Goal: Browse casually: Explore the website without a specific task or goal

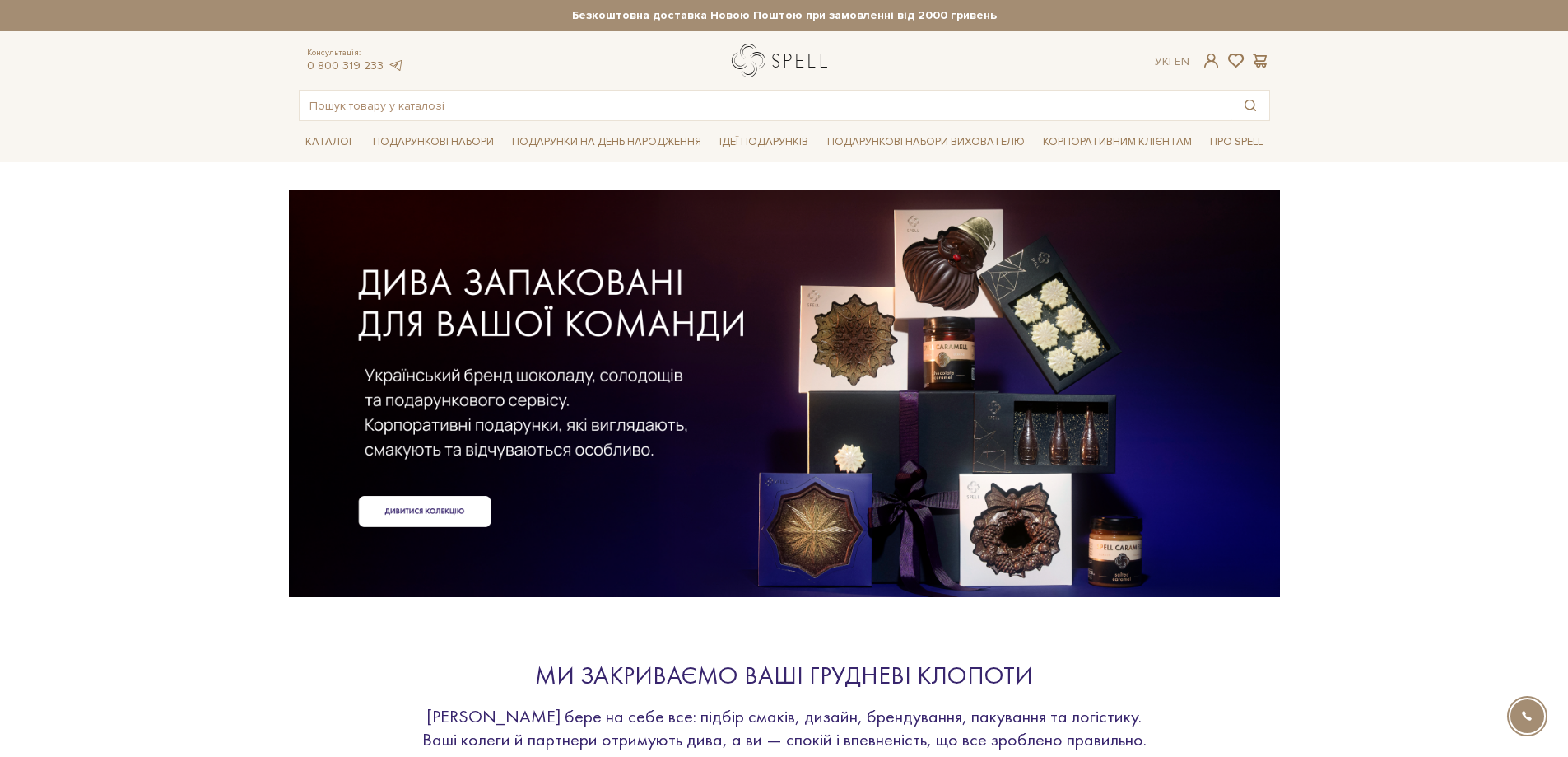
click at [784, 54] on link "logo" at bounding box center [783, 60] width 103 height 34
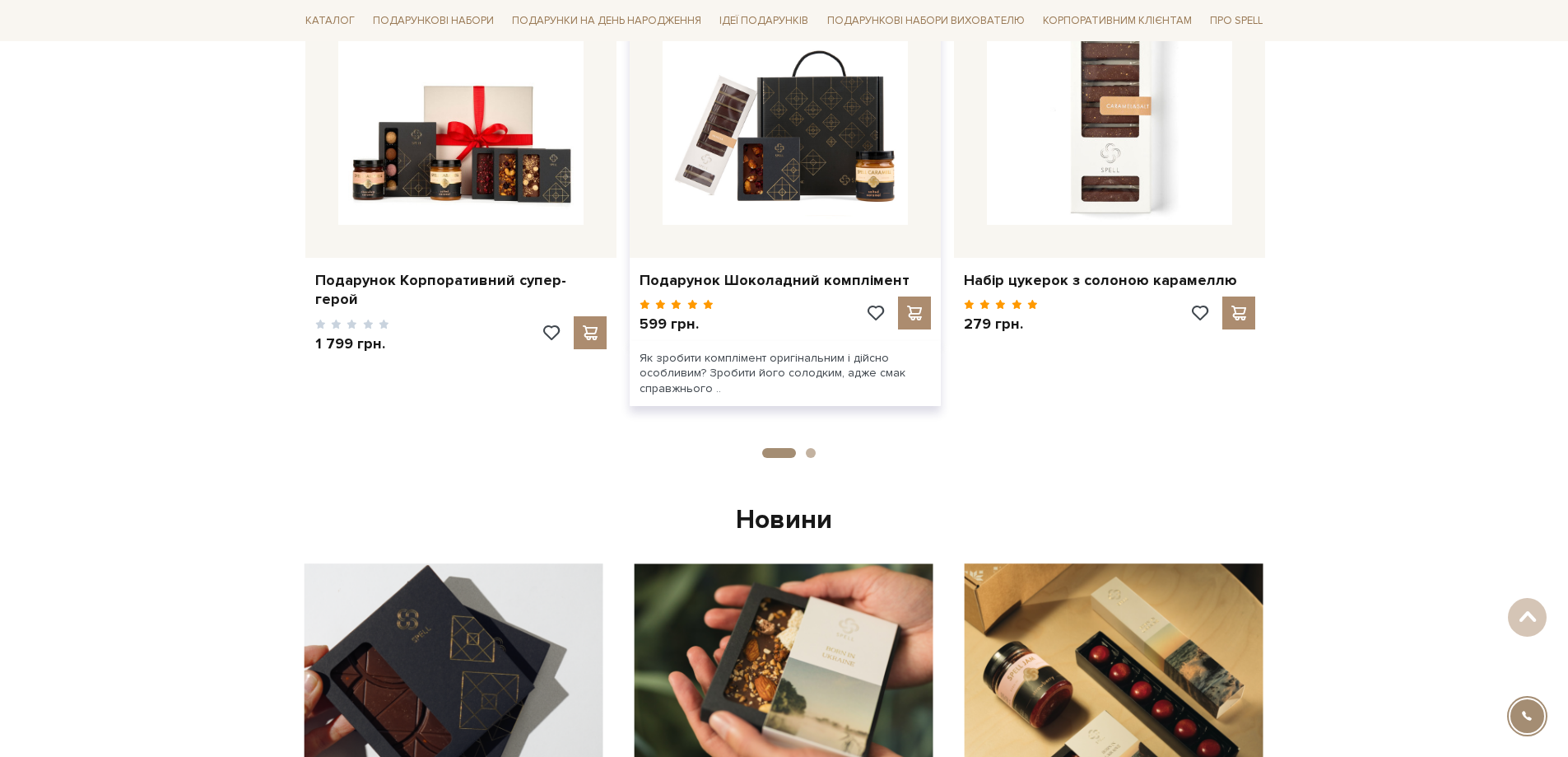
scroll to position [658, 0]
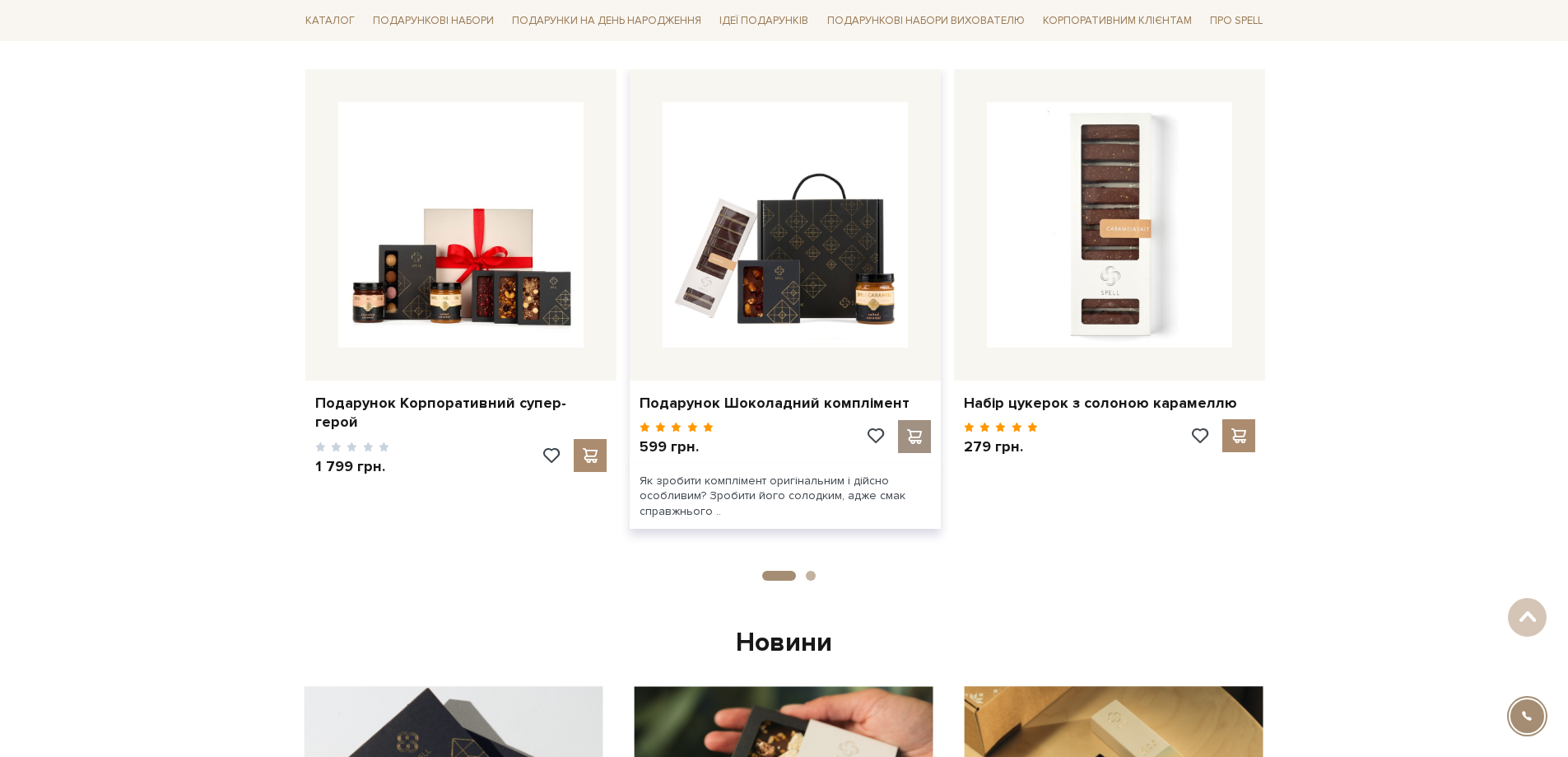
click at [907, 439] on span at bounding box center [914, 436] width 21 height 15
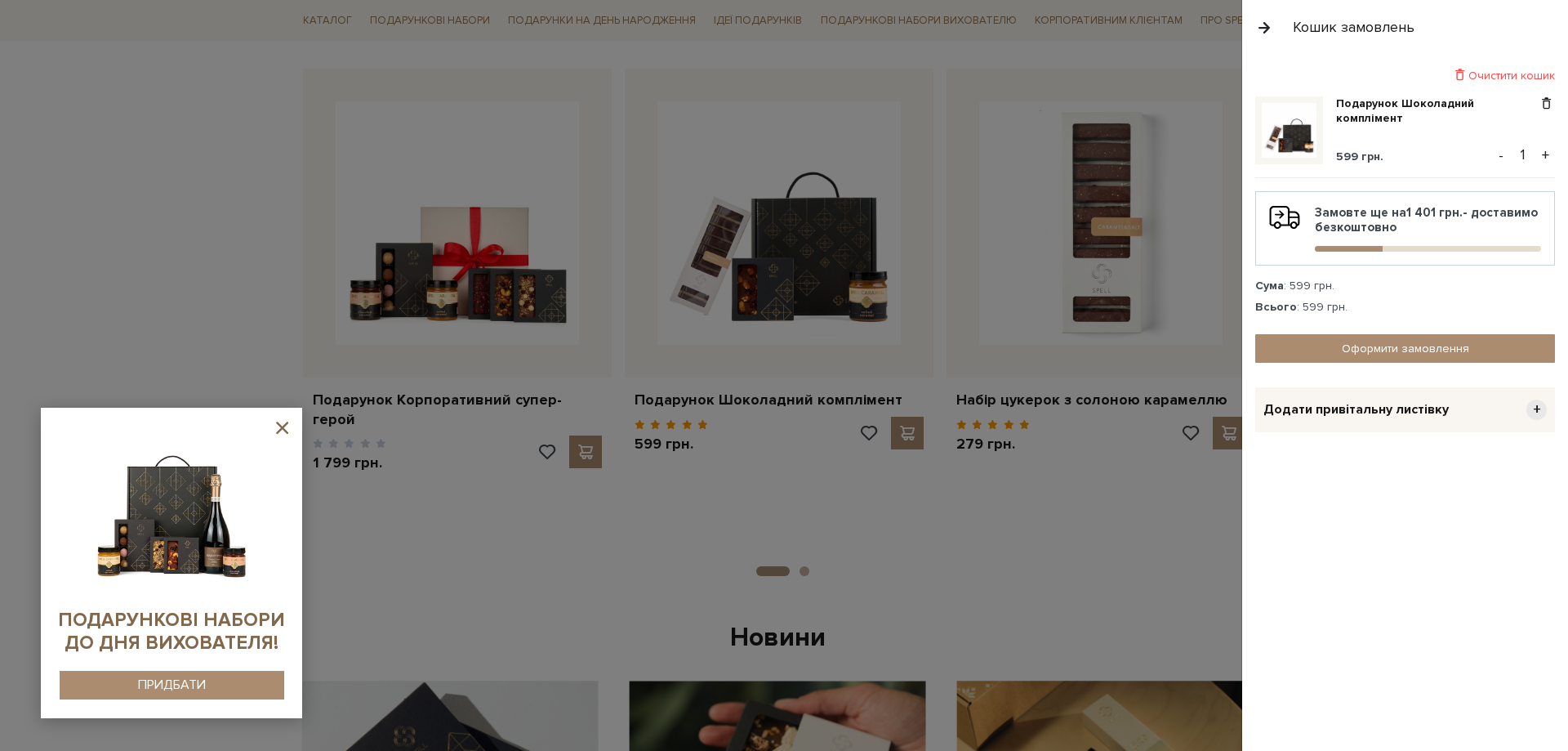
click at [293, 424] on sys-container-static at bounding box center [172, 563] width 262 height 311
click at [278, 427] on icon at bounding box center [282, 427] width 21 height 21
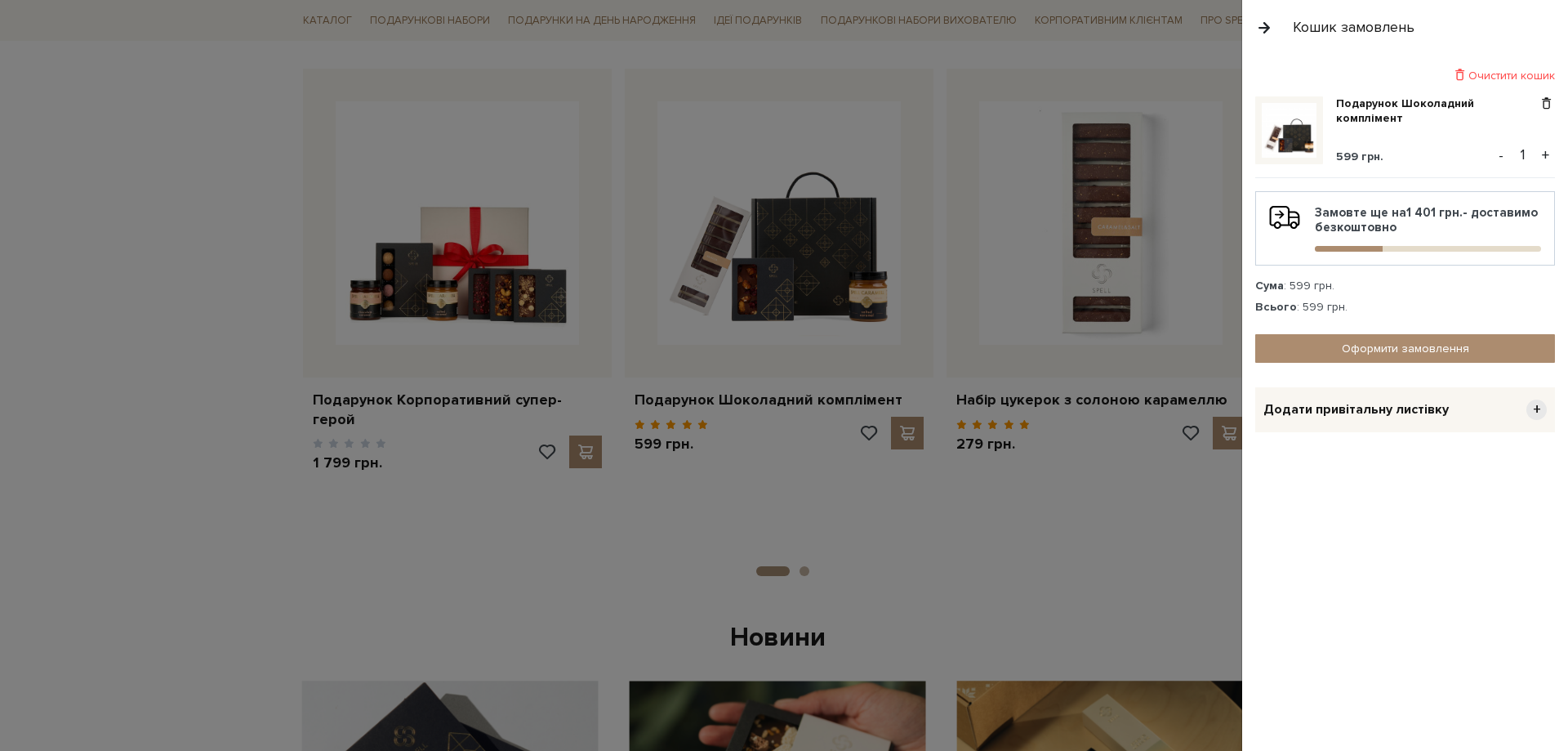
click at [1261, 27] on button "button" at bounding box center [1263, 27] width 18 height 28
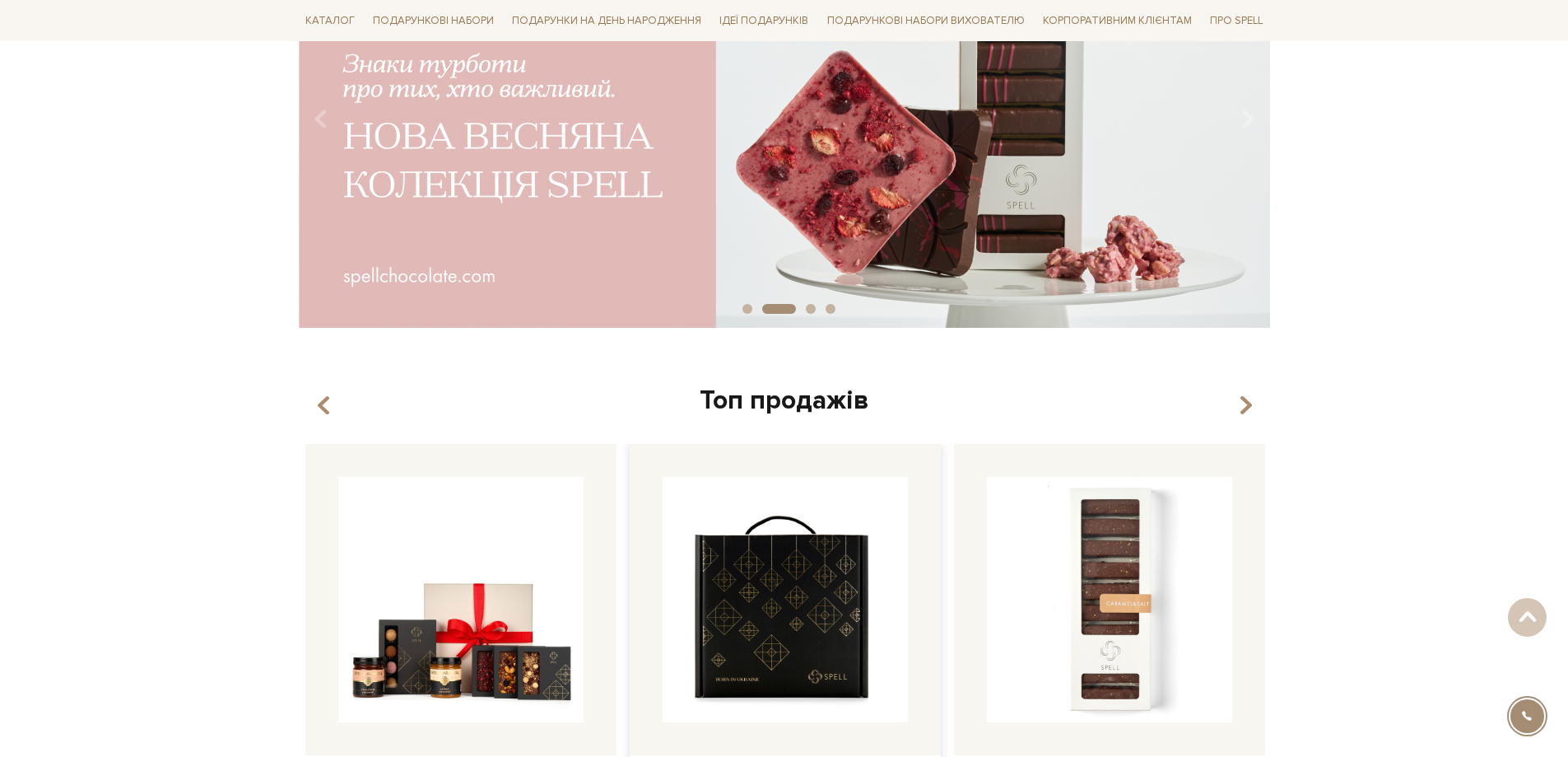
scroll to position [164, 0]
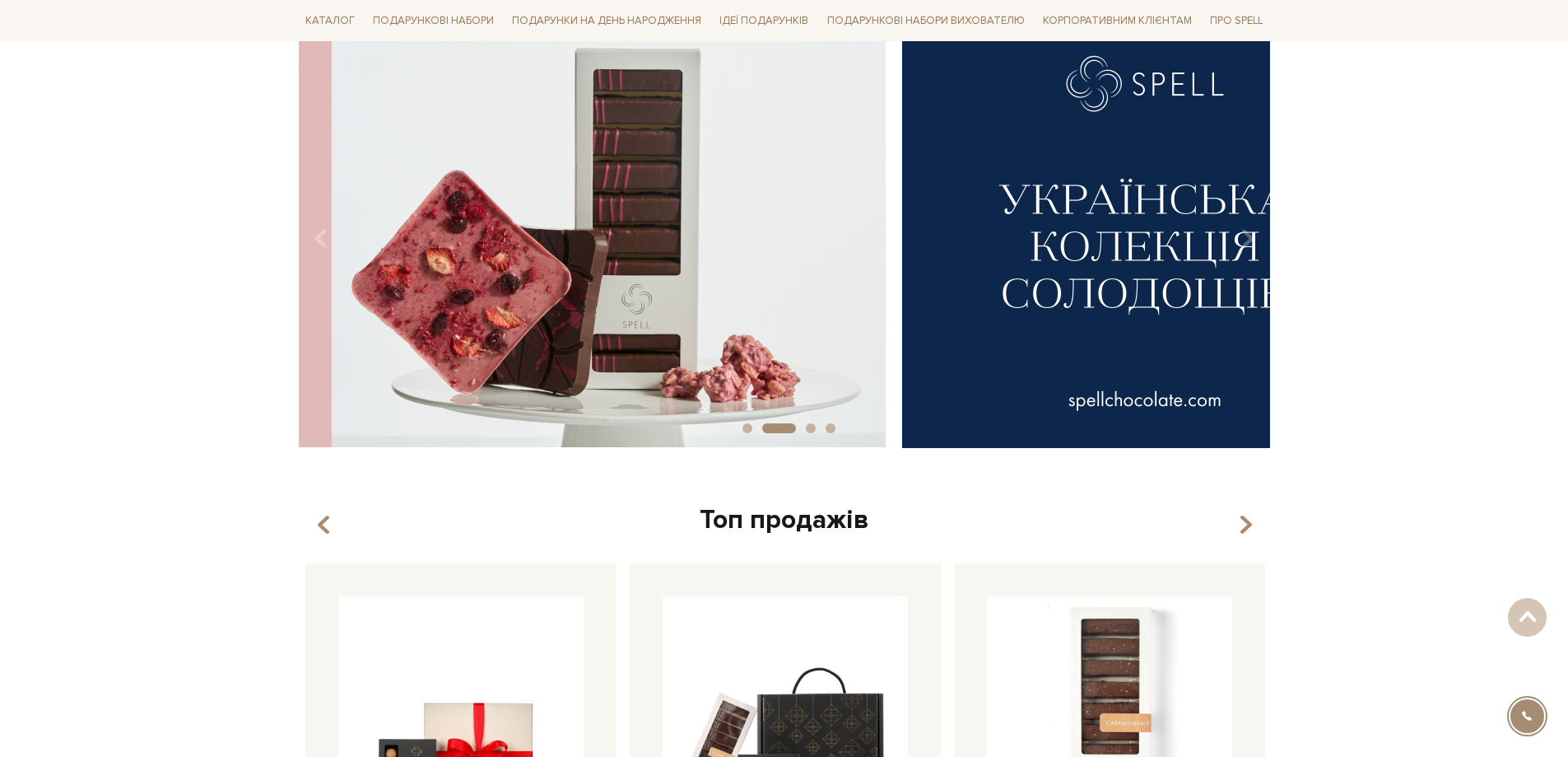
drag, startPoint x: 966, startPoint y: 317, endPoint x: 358, endPoint y: 317, distance: 608.0
click at [368, 317] on img at bounding box center [400, 233] width 971 height 431
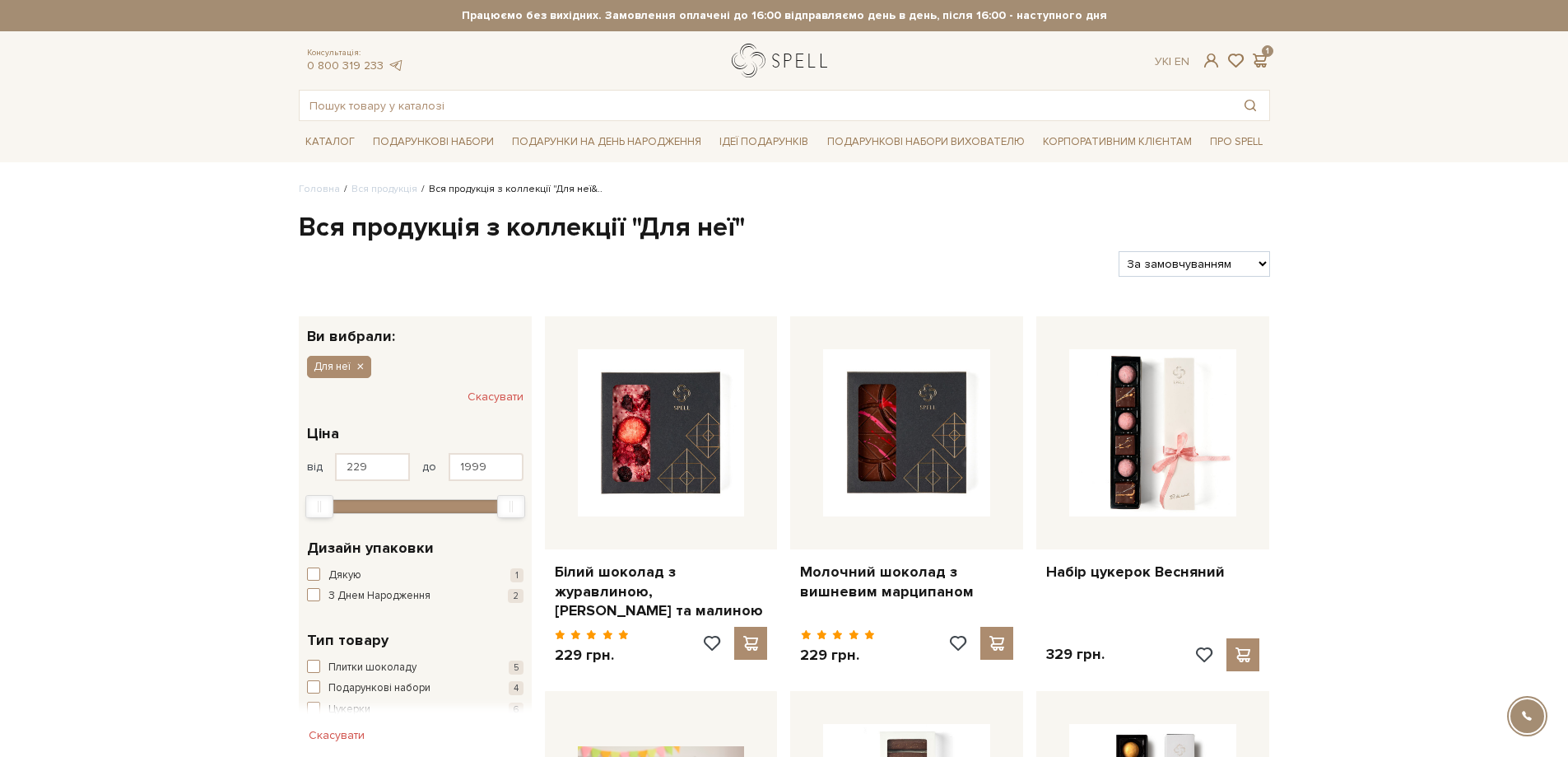
click at [755, 54] on link "logo" at bounding box center [783, 60] width 103 height 34
